Goal: Task Accomplishment & Management: Manage account settings

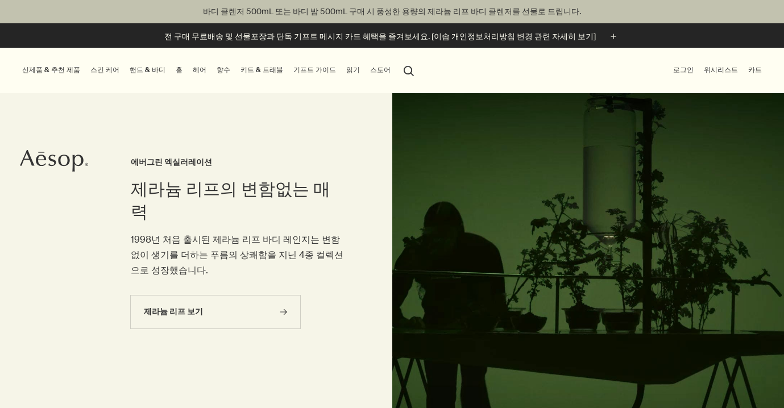
click at [135, 72] on link "핸드 & 바디" at bounding box center [147, 70] width 40 height 14
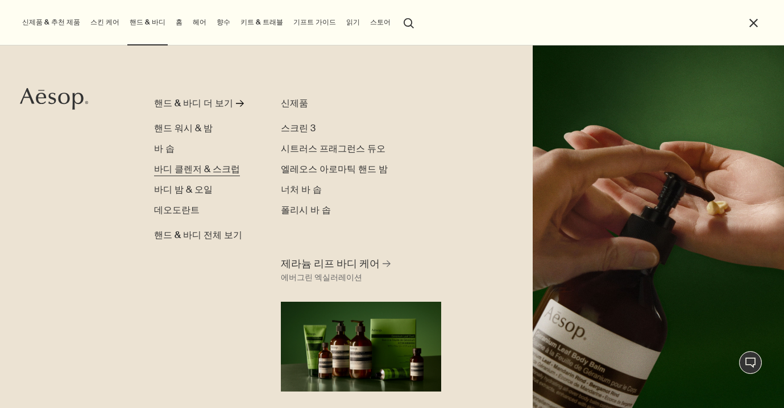
click at [172, 168] on span "바디 클렌저 & 스크럽" at bounding box center [197, 169] width 86 height 12
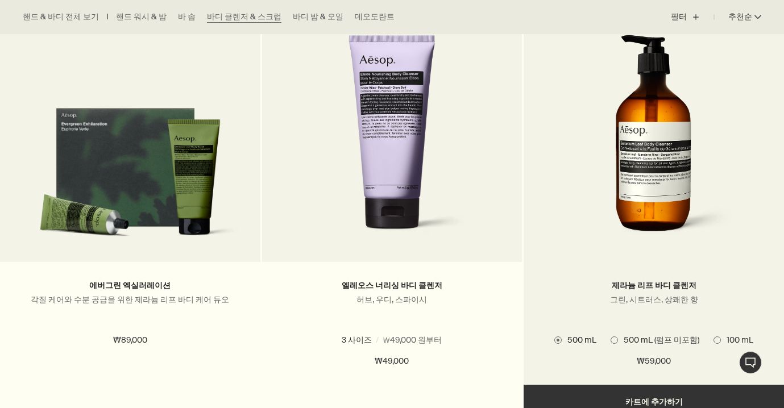
scroll to position [382, 0]
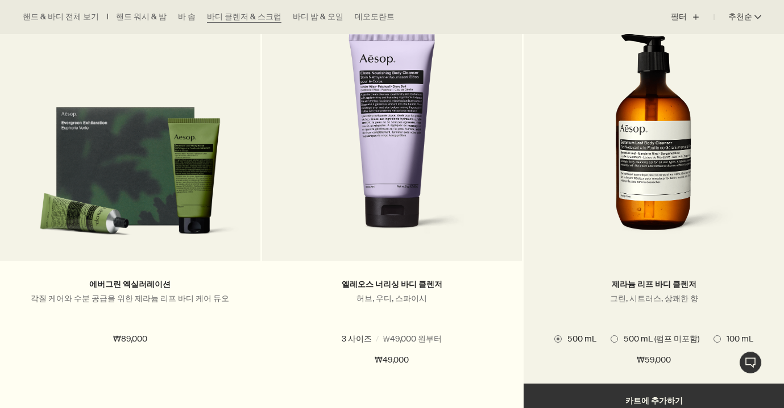
click at [646, 339] on span "500 mL (펌프 미포함)" at bounding box center [658, 339] width 81 height 11
click at [587, 338] on span "500 mL" at bounding box center [579, 339] width 35 height 10
click at [633, 336] on span "500 mL (펌프 미포함)" at bounding box center [658, 339] width 81 height 11
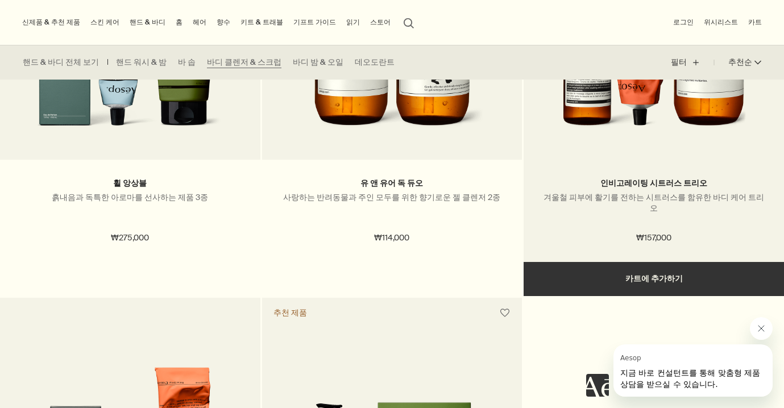
scroll to position [2111, 0]
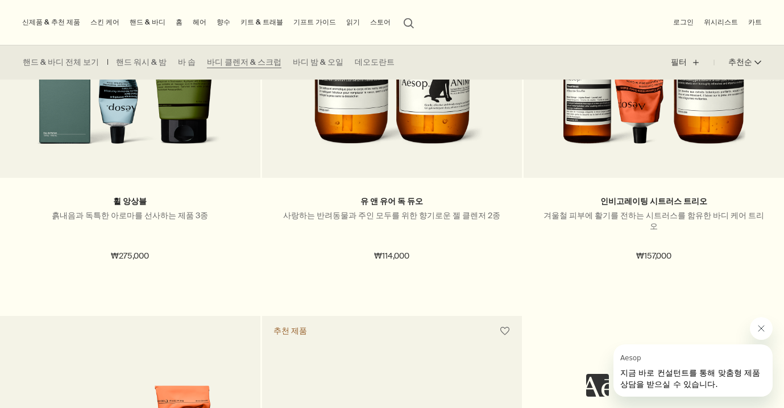
click at [760, 333] on button "Aesop의 메시지 닫기" at bounding box center [761, 328] width 23 height 23
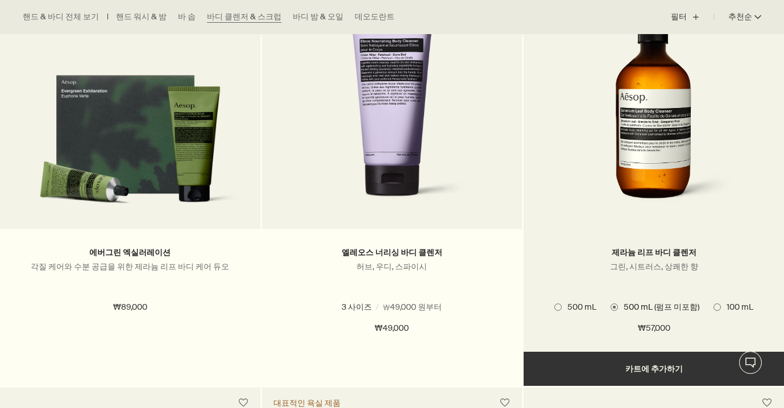
scroll to position [415, 0]
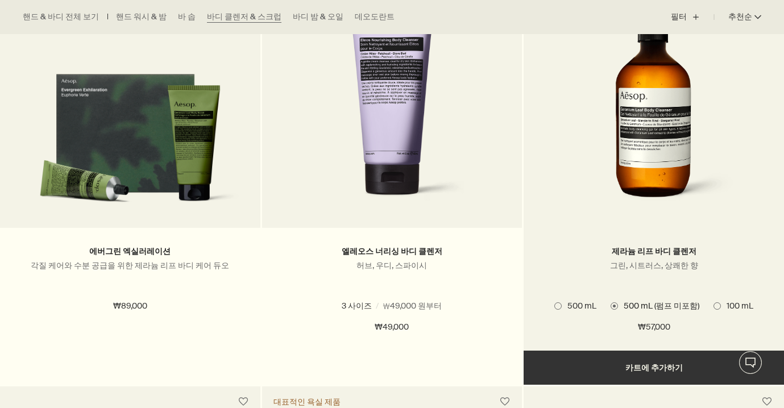
click at [585, 302] on span "500 mL" at bounding box center [579, 306] width 35 height 10
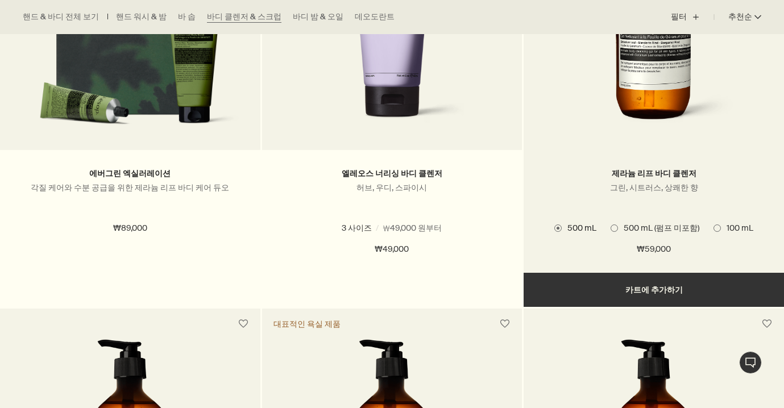
scroll to position [493, 0]
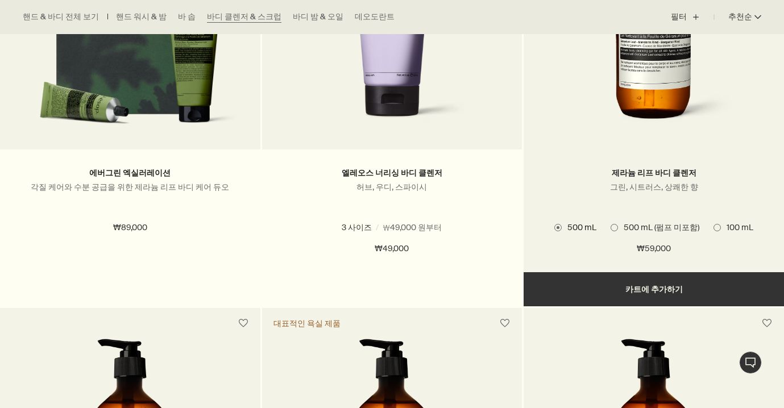
click at [595, 293] on button "추가하기 카트에 추가하기" at bounding box center [653, 289] width 260 height 34
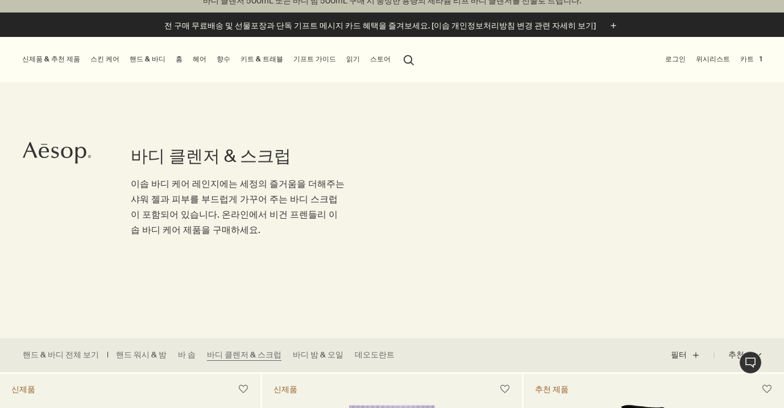
scroll to position [2, 0]
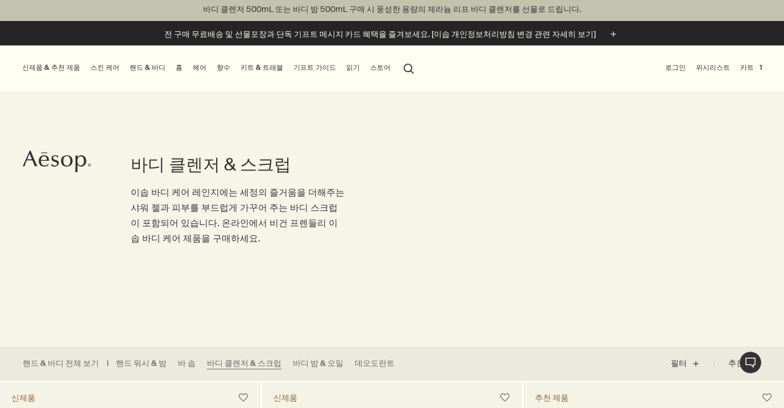
click at [752, 68] on button "카트 1" at bounding box center [751, 68] width 26 height 14
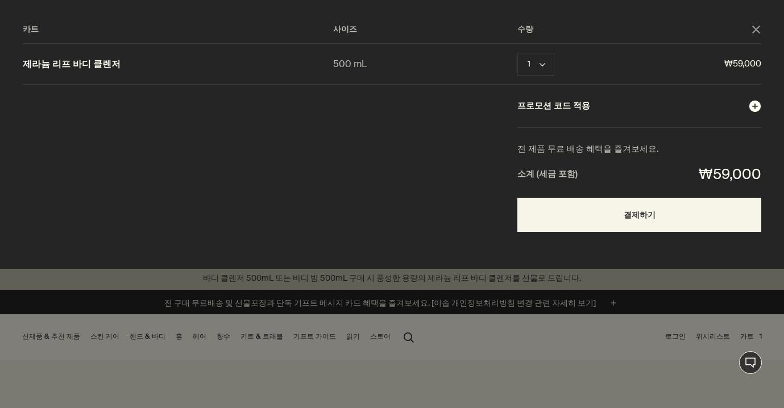
click at [754, 102] on circle "카트" at bounding box center [754, 106] width 11 height 11
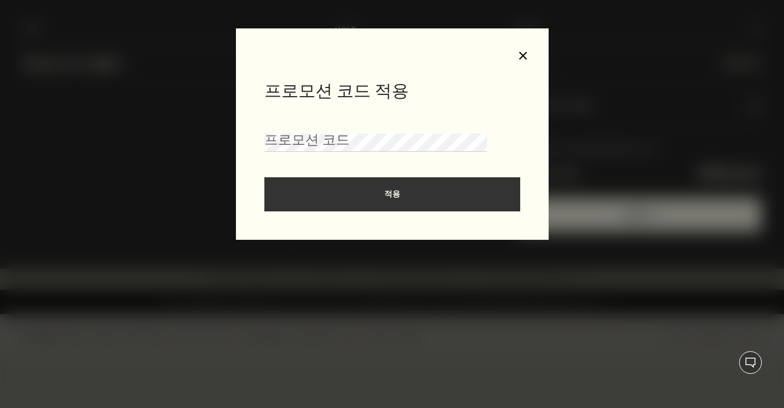
click at [522, 59] on button "close" at bounding box center [523, 56] width 10 height 10
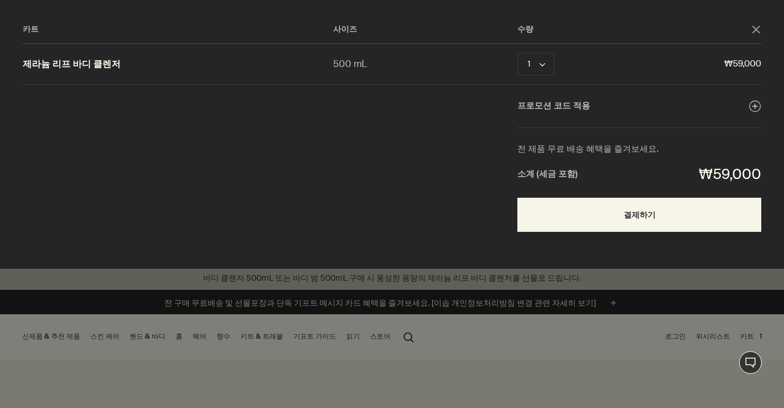
click at [755, 27] on icon "close" at bounding box center [756, 30] width 8 height 8
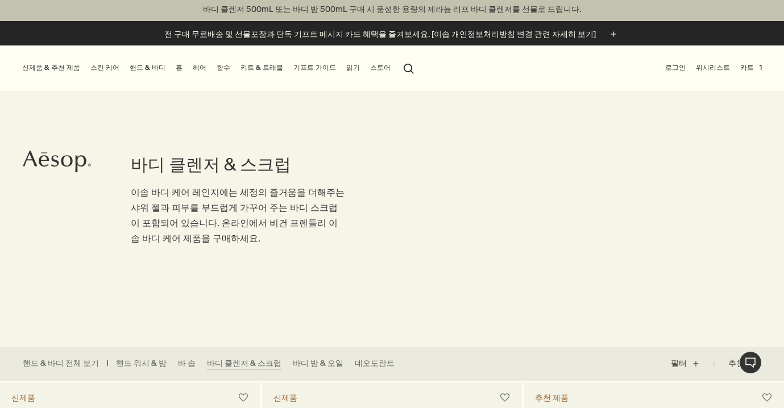
click at [677, 70] on button "로그인" at bounding box center [675, 68] width 25 height 14
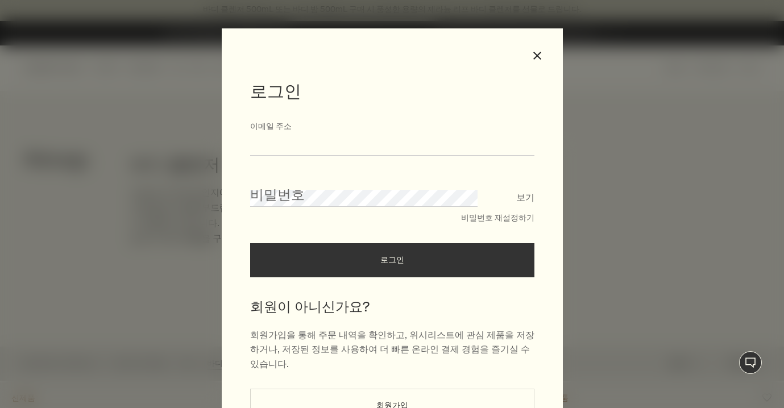
click at [423, 145] on input "이메일 주소" at bounding box center [392, 145] width 284 height 21
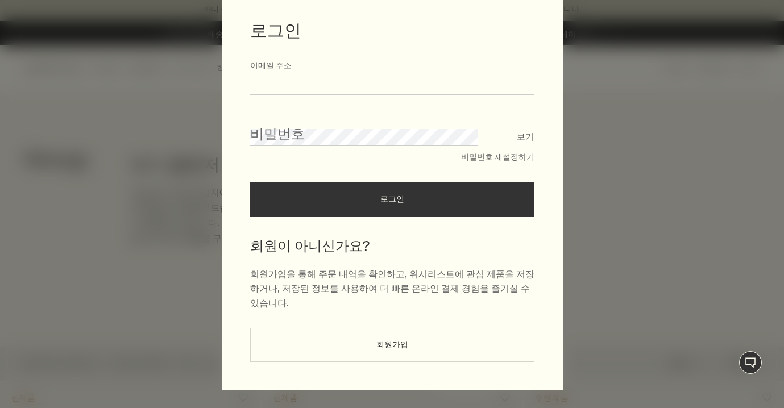
scroll to position [0, 0]
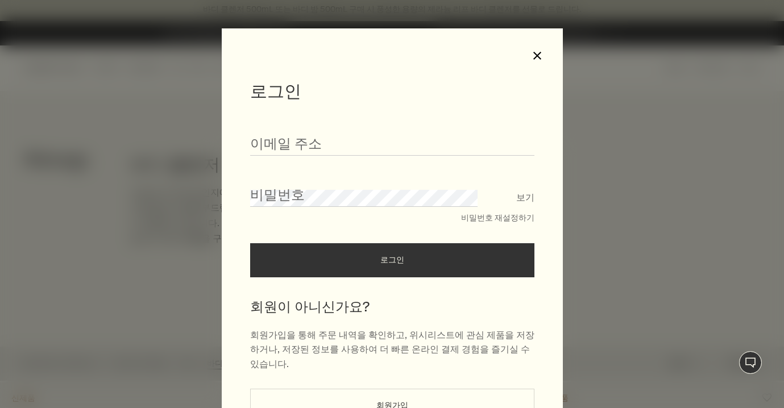
click at [537, 59] on button "close" at bounding box center [537, 56] width 10 height 10
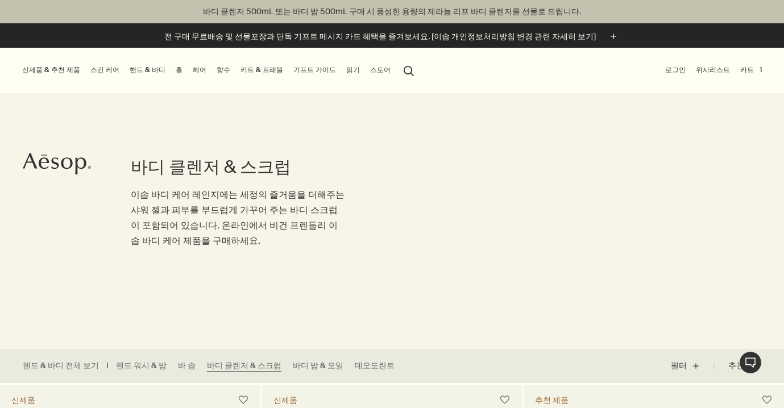
click at [760, 69] on button "카트 1" at bounding box center [751, 70] width 26 height 14
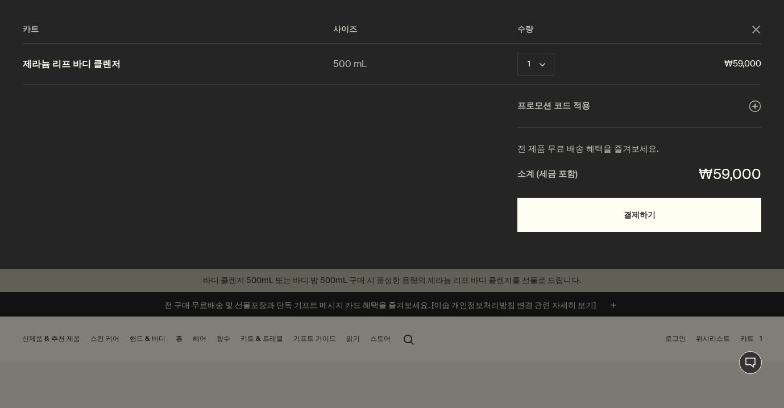
click at [635, 217] on button "결제하기" at bounding box center [639, 215] width 244 height 34
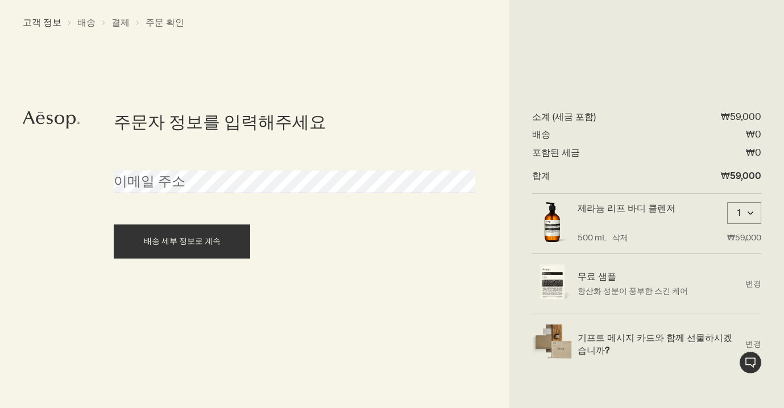
click at [427, 255] on div "배송 세부 정보로 계속" at bounding box center [294, 241] width 373 height 34
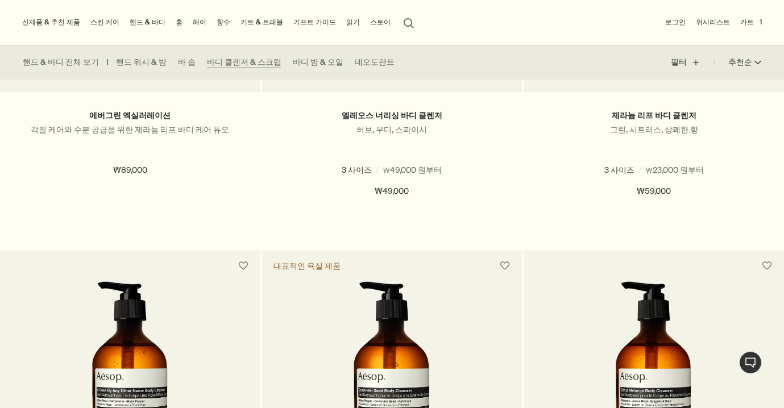
scroll to position [550, 0]
click at [683, 21] on button "로그인" at bounding box center [675, 22] width 25 height 14
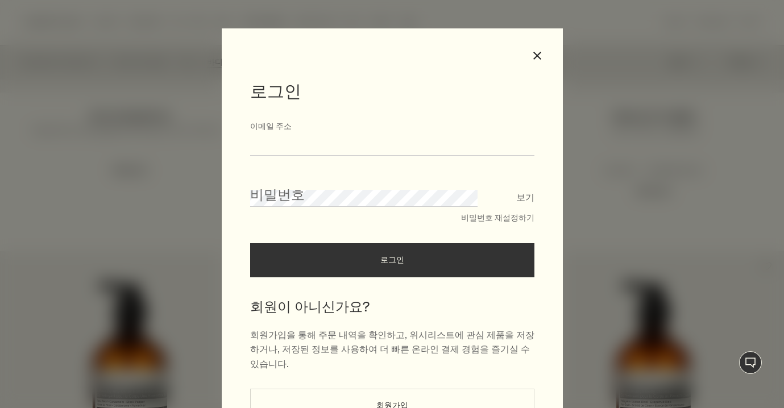
click at [467, 143] on input "이메일 주소" at bounding box center [392, 145] width 284 height 21
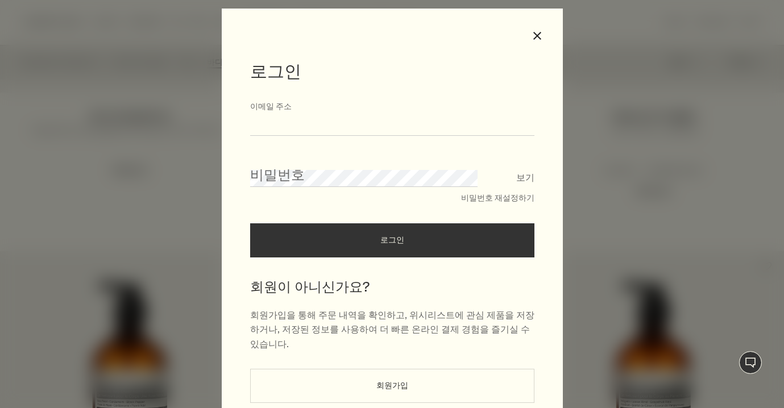
scroll to position [61, 0]
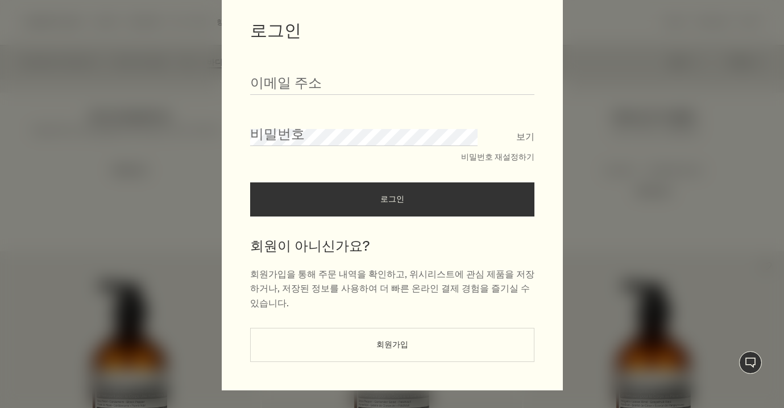
click at [431, 337] on button "회원가입" at bounding box center [392, 345] width 284 height 34
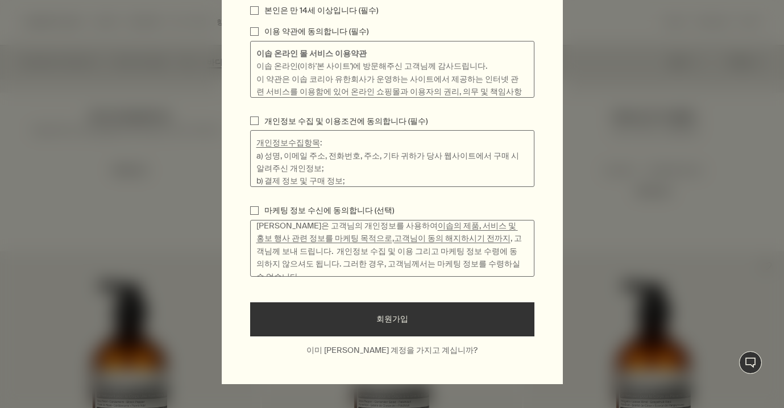
scroll to position [295, 0]
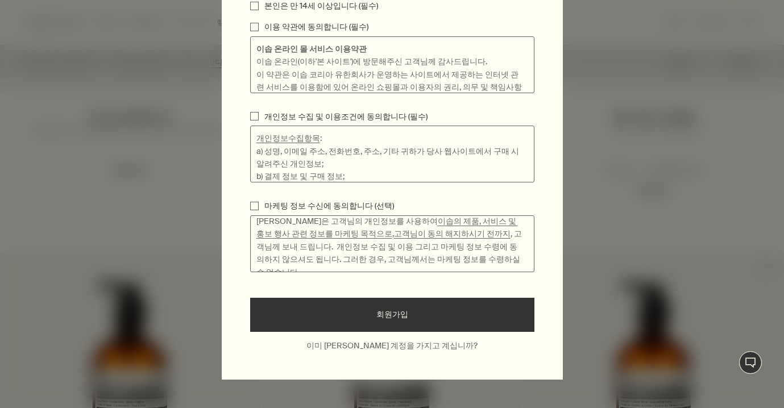
click at [422, 350] on button "이미 이솝 계정을 가지고 계십니까?" at bounding box center [392, 345] width 284 height 11
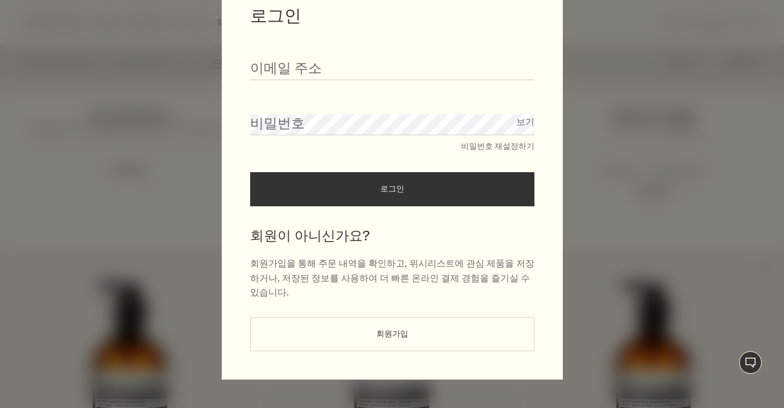
scroll to position [61, 0]
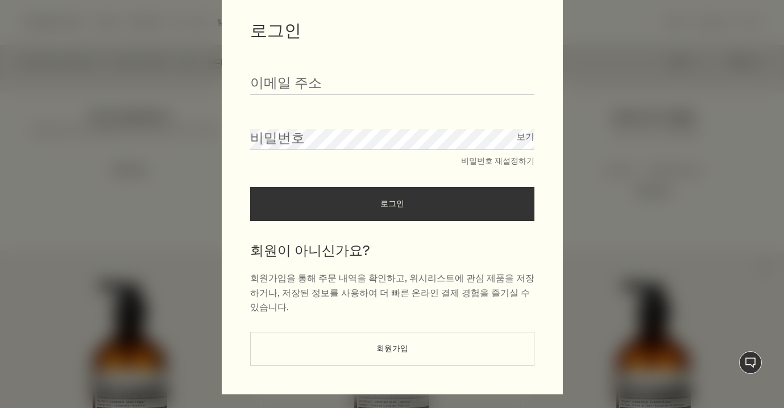
click at [420, 332] on button "회원가입" at bounding box center [392, 349] width 284 height 34
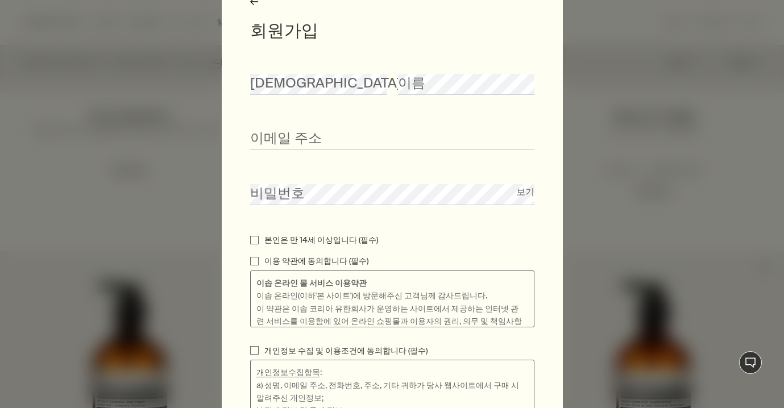
scroll to position [0, 0]
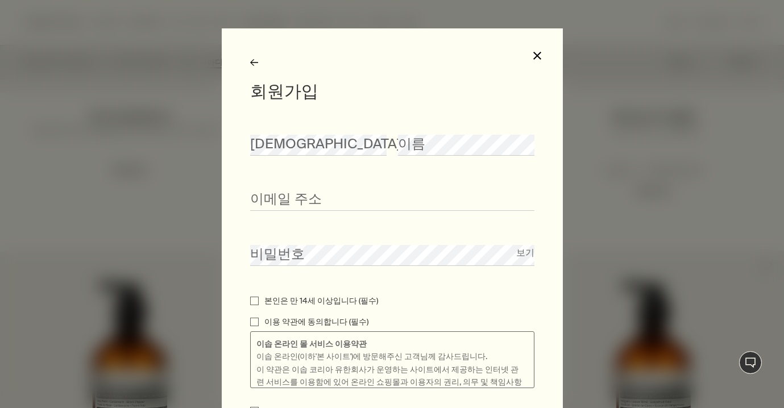
click at [539, 55] on button "close" at bounding box center [537, 56] width 10 height 10
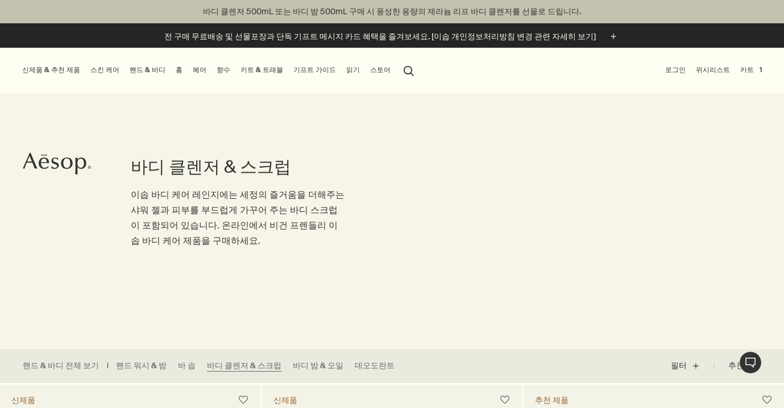
click at [675, 72] on button "로그인" at bounding box center [675, 70] width 25 height 14
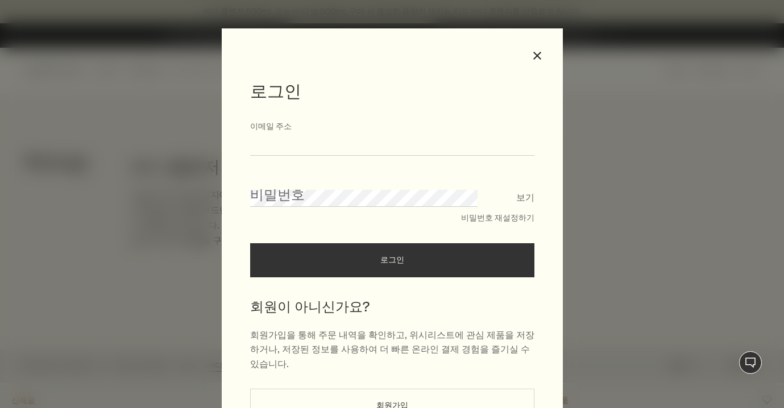
click at [371, 139] on input "이메일 주소" at bounding box center [392, 145] width 284 height 21
type input "*"
click at [518, 217] on button "비밀번호 재설정하기" at bounding box center [497, 218] width 73 height 11
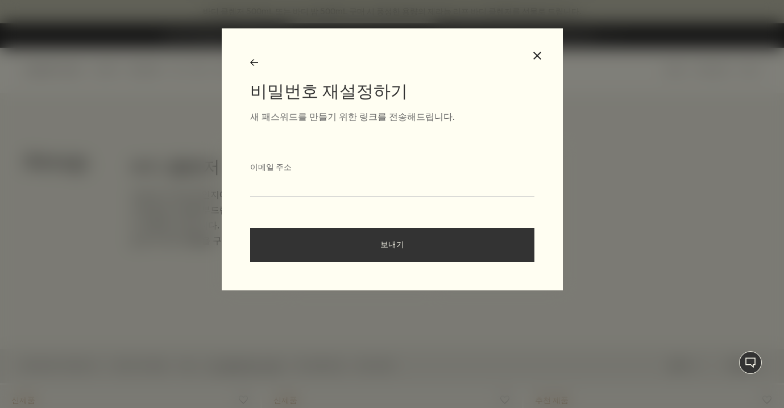
click at [369, 196] on input "이메일 주소" at bounding box center [392, 186] width 284 height 21
type input "**********"
click at [351, 243] on button "보내기" at bounding box center [392, 245] width 284 height 34
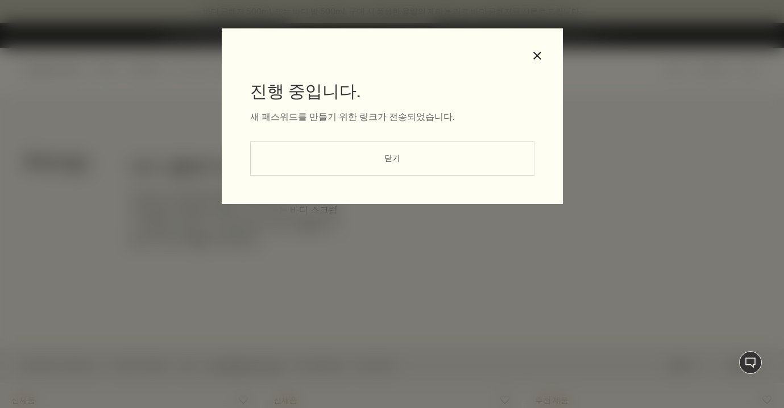
click at [388, 165] on button "닫기" at bounding box center [392, 159] width 284 height 34
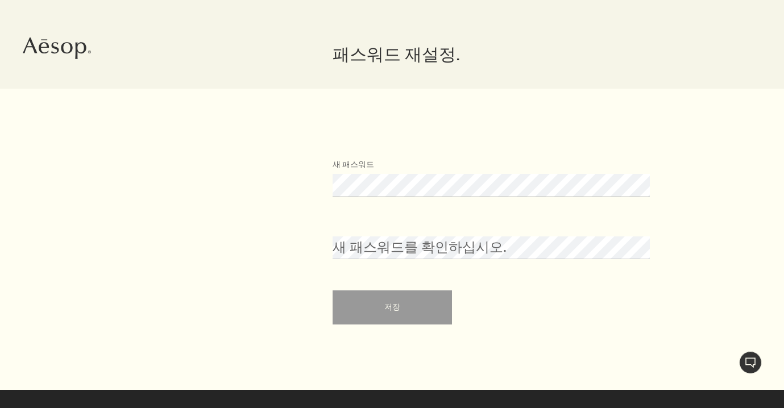
scroll to position [116, 0]
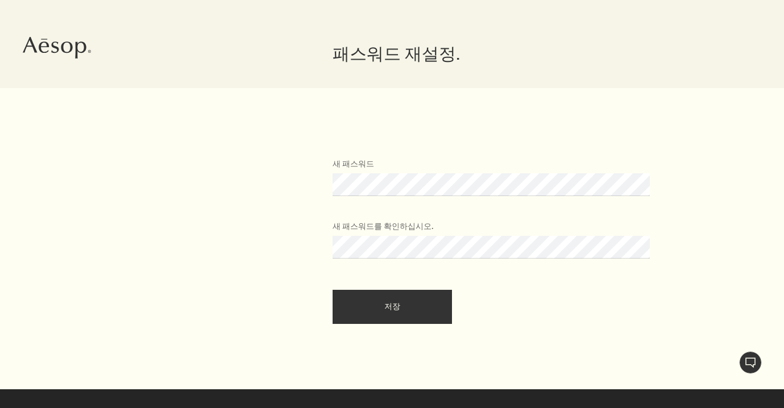
click at [332, 290] on button "저장" at bounding box center [391, 307] width 119 height 34
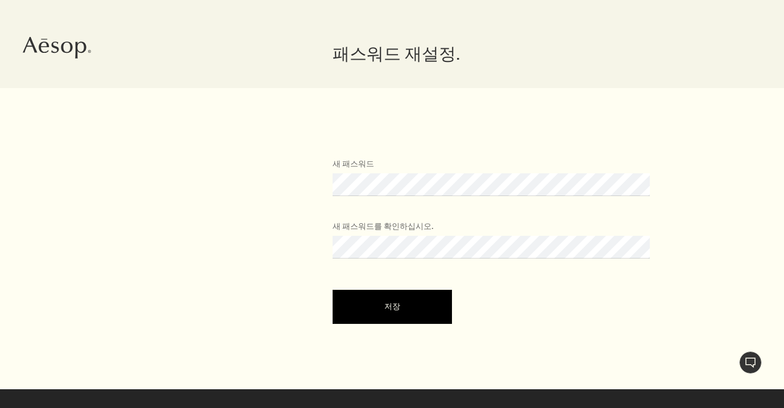
click at [413, 302] on button "저장" at bounding box center [391, 307] width 119 height 34
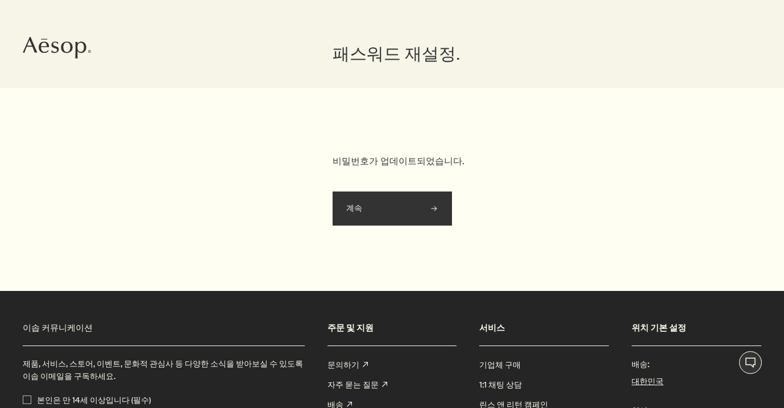
click at [439, 219] on button "계속" at bounding box center [391, 209] width 119 height 34
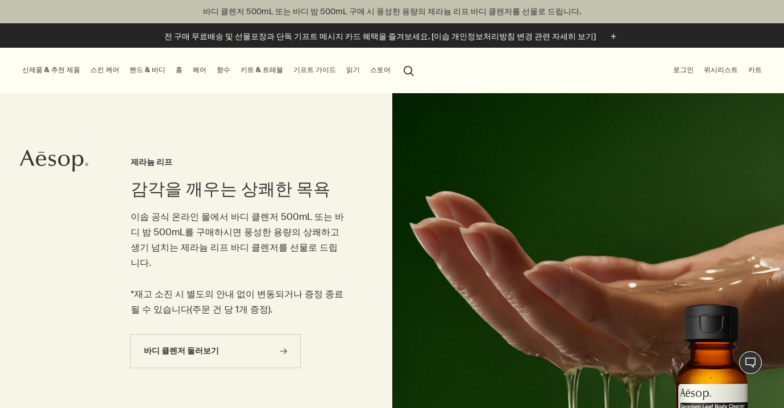
click at [690, 72] on button "로그인" at bounding box center [683, 70] width 25 height 14
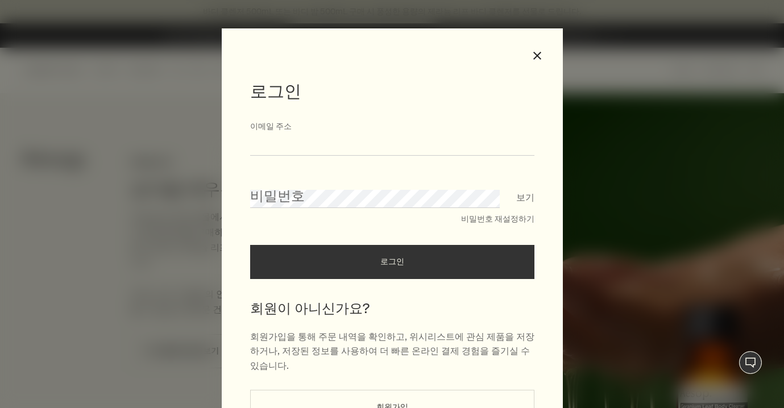
type input "**********"
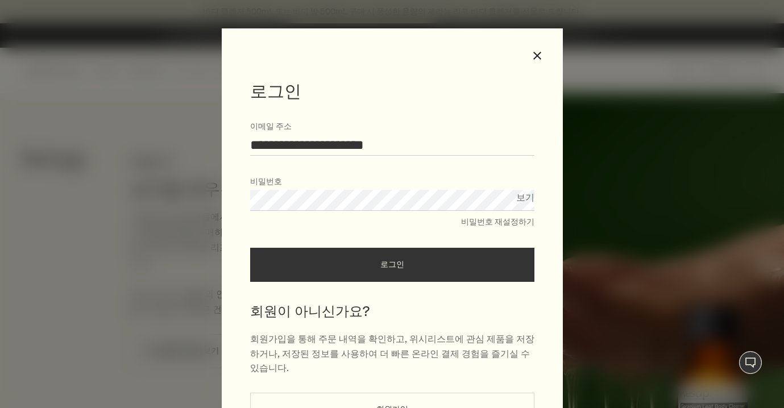
click at [367, 268] on button "로그인" at bounding box center [392, 265] width 284 height 34
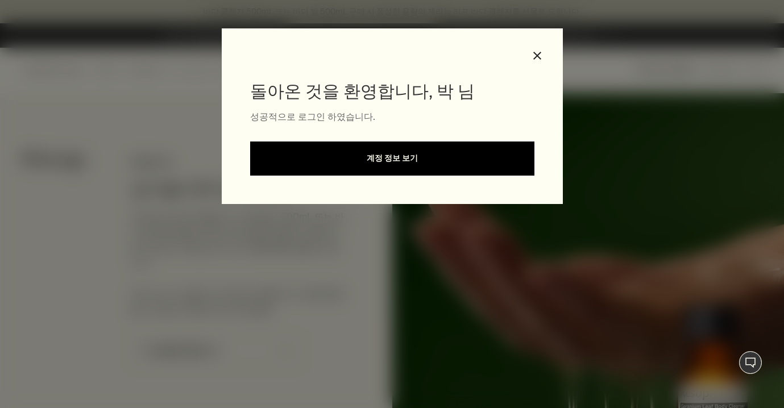
click at [447, 153] on link "계정 정보 보기" at bounding box center [392, 159] width 284 height 34
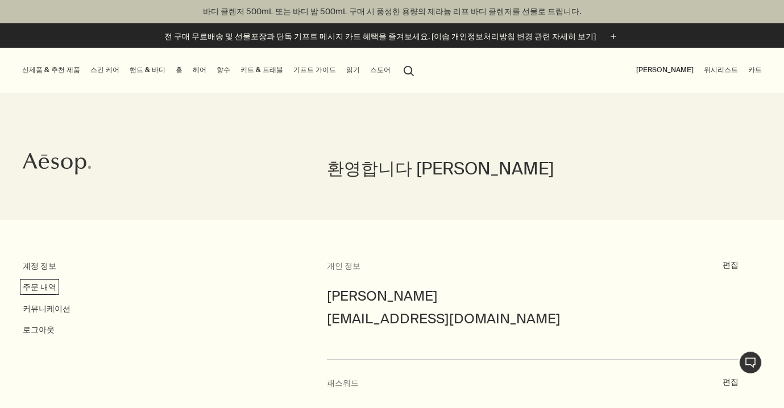
click at [37, 289] on link "주문 내역" at bounding box center [40, 287] width 34 height 10
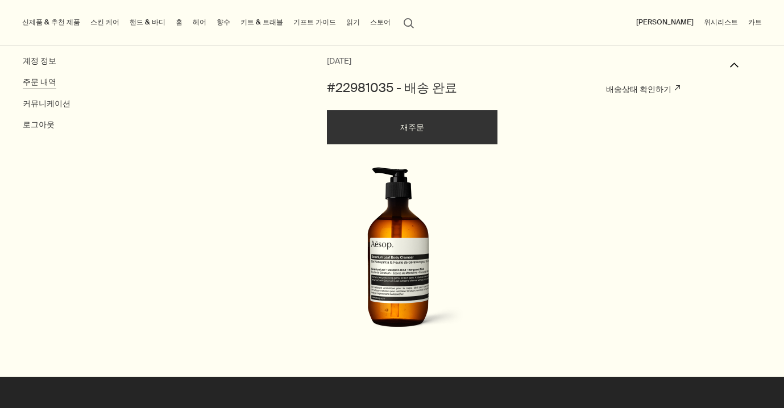
scroll to position [152, 0]
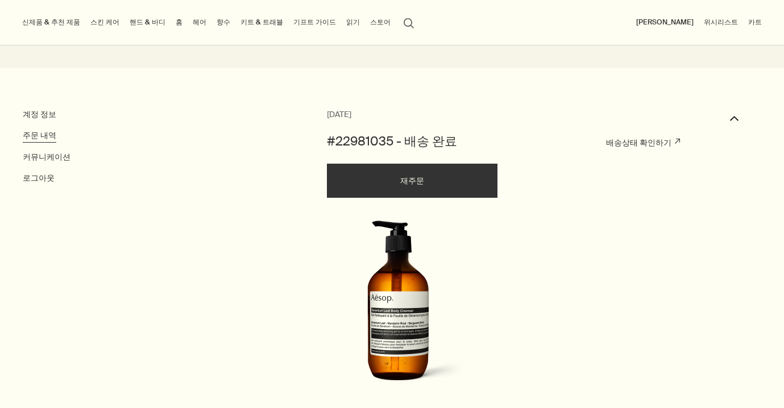
click at [421, 191] on button "재주문" at bounding box center [412, 181] width 170 height 34
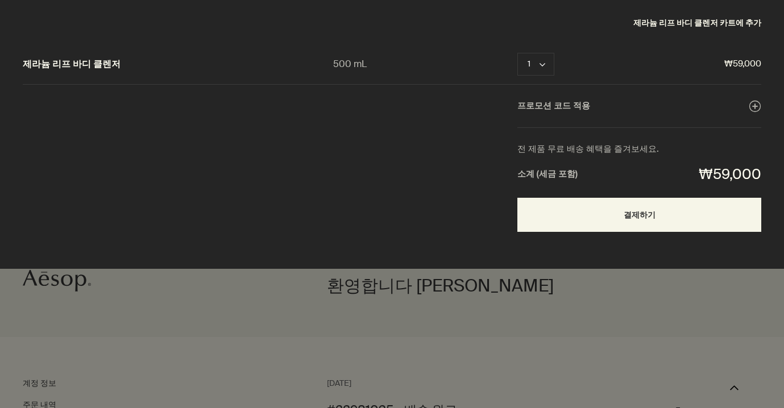
scroll to position [0, 0]
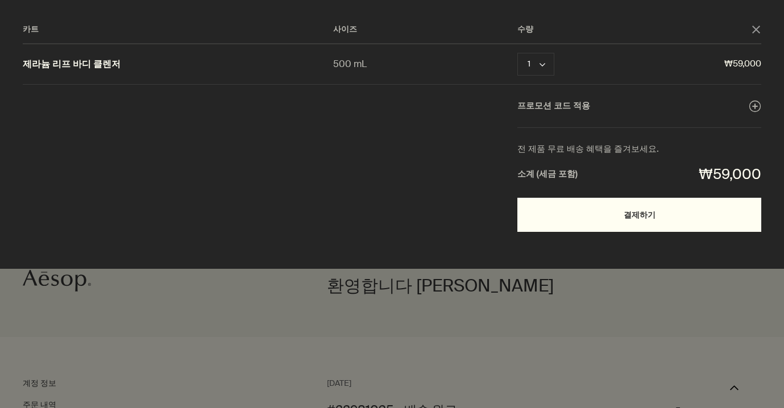
click at [593, 210] on button "결제하기" at bounding box center [639, 215] width 244 height 34
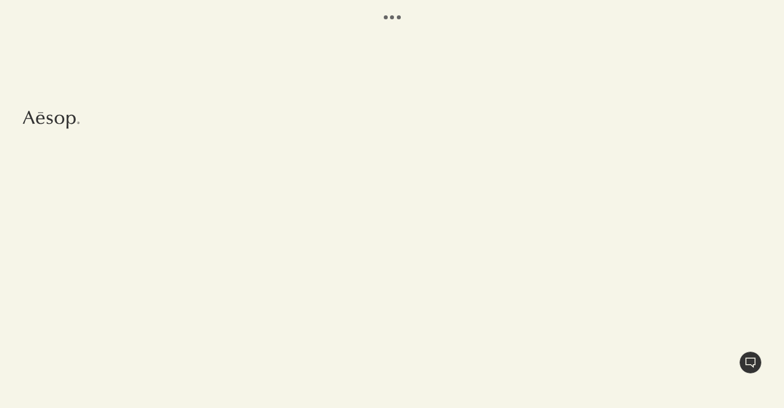
select select "KR"
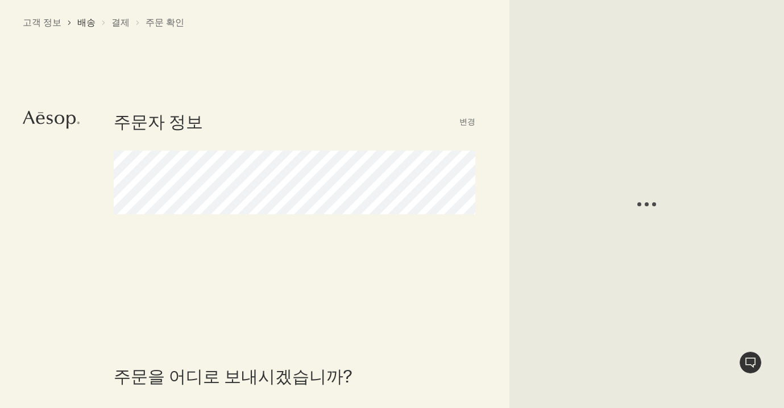
select select "KR"
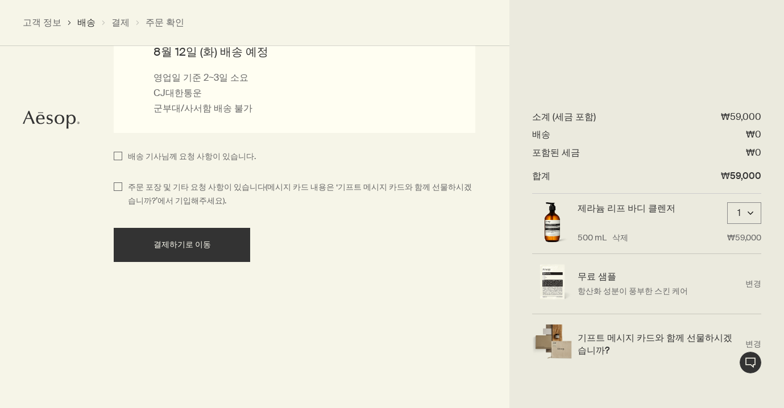
scroll to position [856, 0]
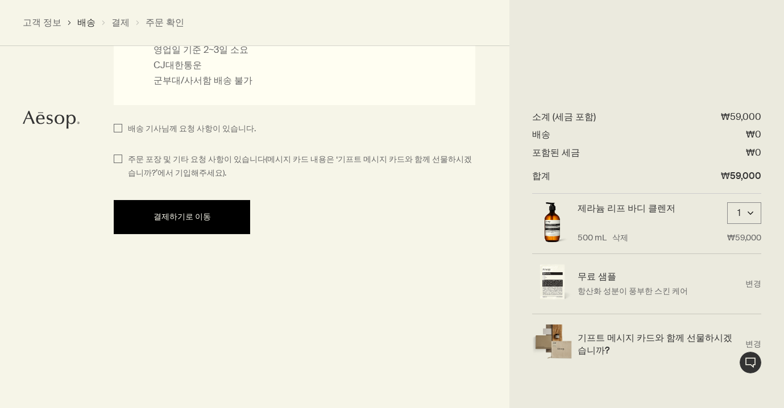
click at [210, 221] on button "결제하기로 이동" at bounding box center [182, 217] width 136 height 34
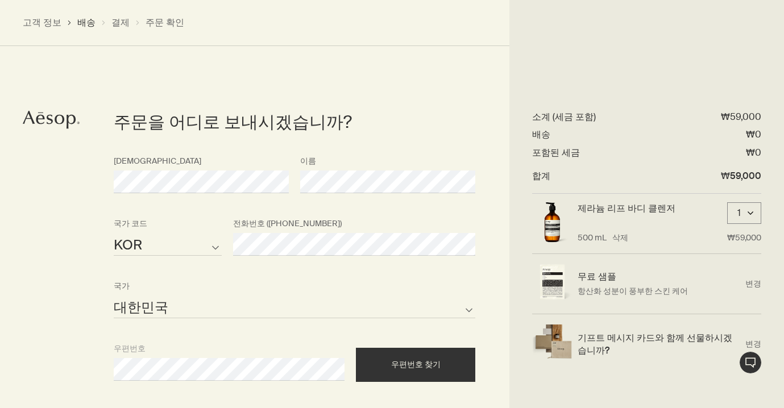
select select "KR"
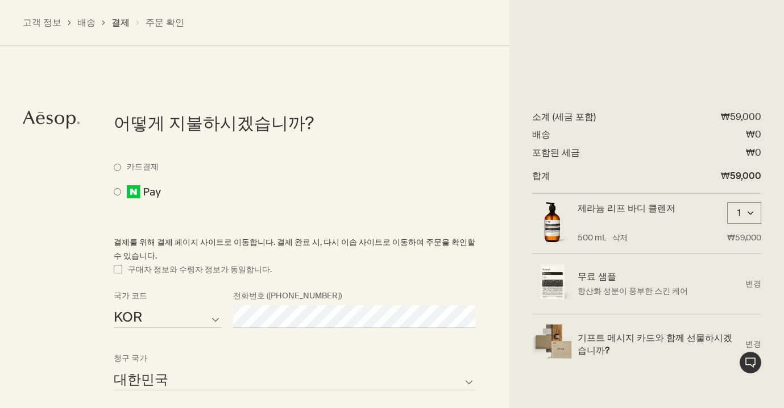
scroll to position [569, 0]
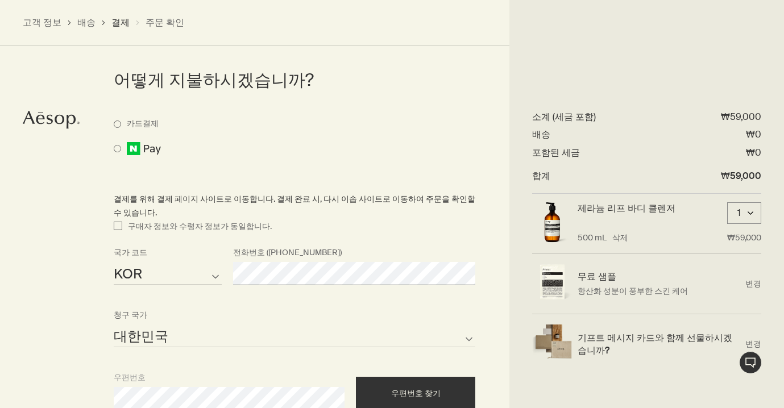
click at [207, 220] on span "구매자 정보와 수령자 정보가 동일합니다." at bounding box center [196, 227] width 149 height 14
click at [122, 220] on input "구매자 정보와 수령자 정보가 동일합니다." at bounding box center [118, 227] width 9 height 14
checkbox input "true"
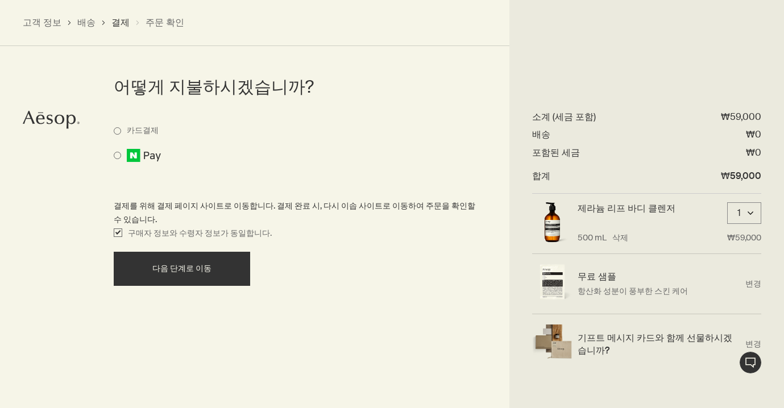
scroll to position [604, 0]
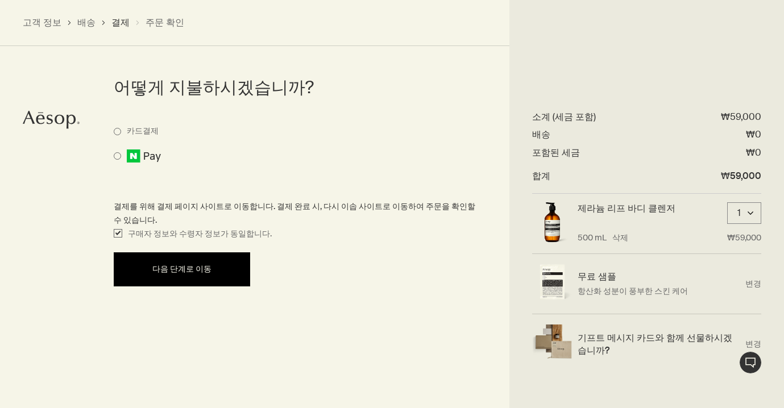
click at [193, 252] on button "다음 단계로 이동" at bounding box center [182, 269] width 136 height 34
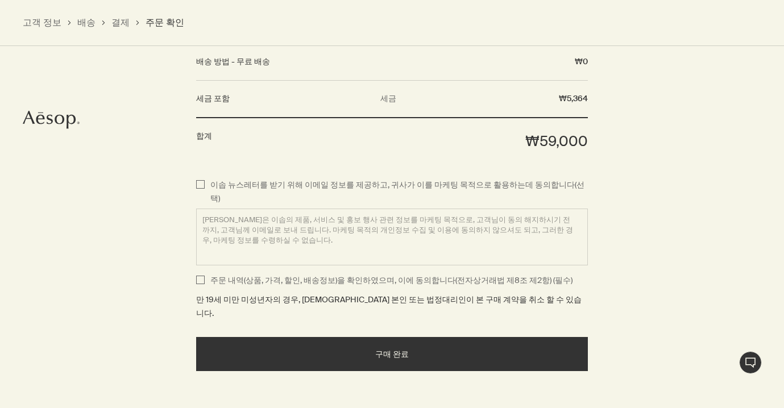
scroll to position [1177, 0]
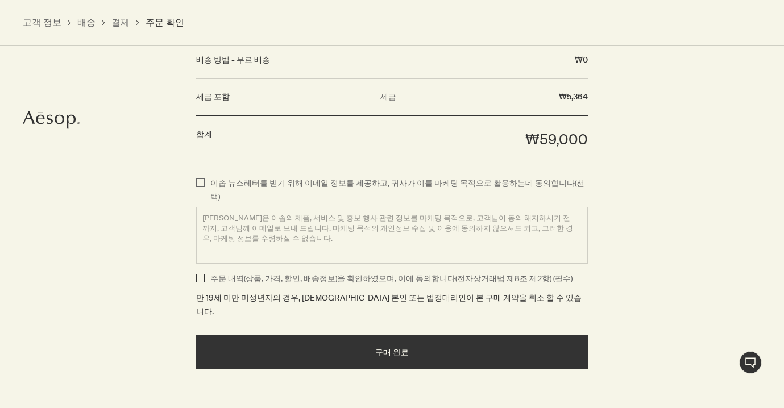
click at [198, 272] on input "주문 내역(상품, 가격, 할인, 배송정보)을 확인하였으며, 이에 동의합니다(전자상거래법 제8조 제2항) (필수)" at bounding box center [200, 279] width 9 height 14
checkbox input "true"
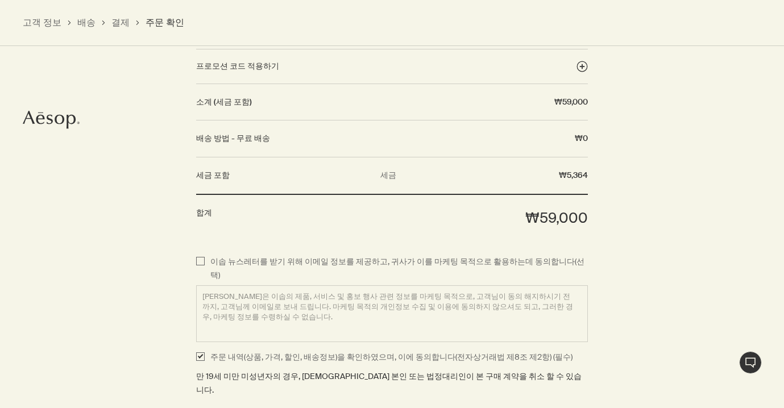
scroll to position [1187, 0]
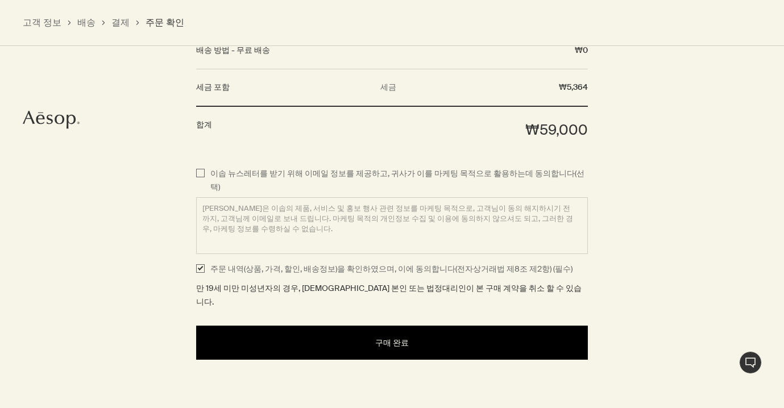
click at [370, 326] on button "구매 완료" at bounding box center [392, 343] width 392 height 34
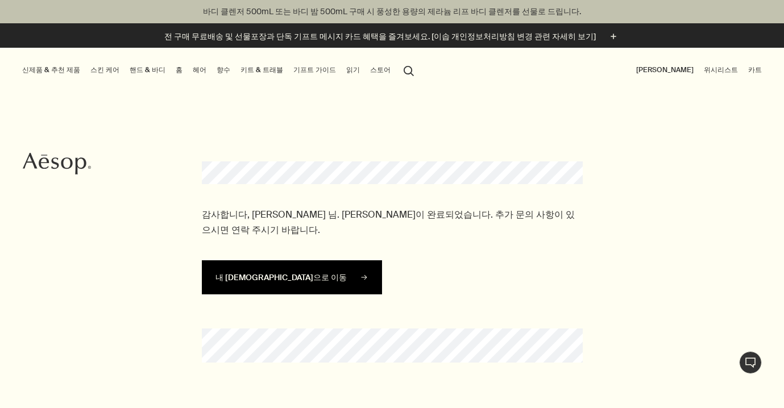
click at [289, 272] on button "내 [DEMOGRAPHIC_DATA]으로 이동" at bounding box center [292, 277] width 180 height 34
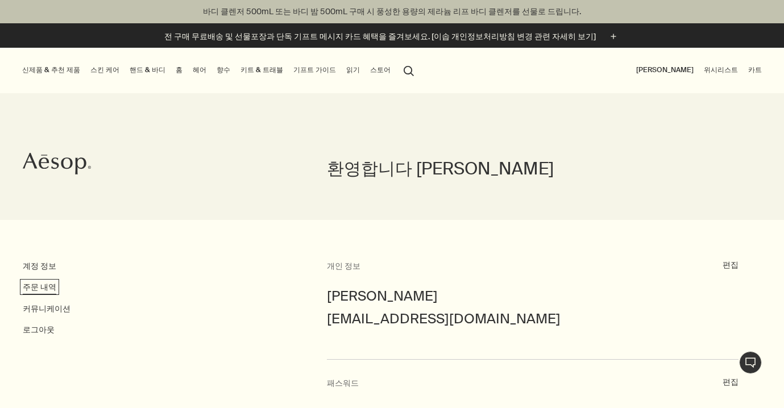
click at [43, 286] on link "주문 내역" at bounding box center [40, 287] width 34 height 10
